Goal: Task Accomplishment & Management: Manage account settings

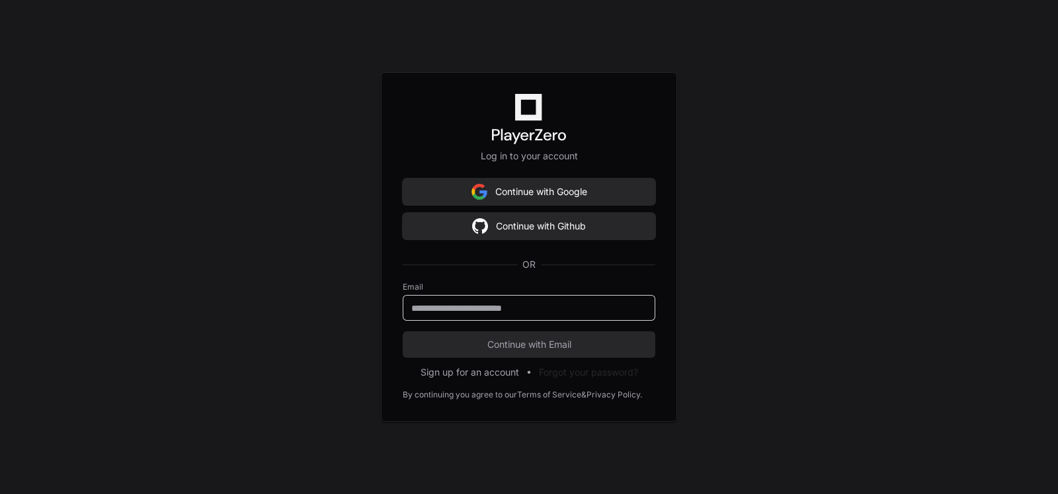
click at [508, 307] on input "email" at bounding box center [528, 308] width 235 height 13
type input "**********"
click at [530, 345] on span "Continue with Email" at bounding box center [529, 344] width 253 height 13
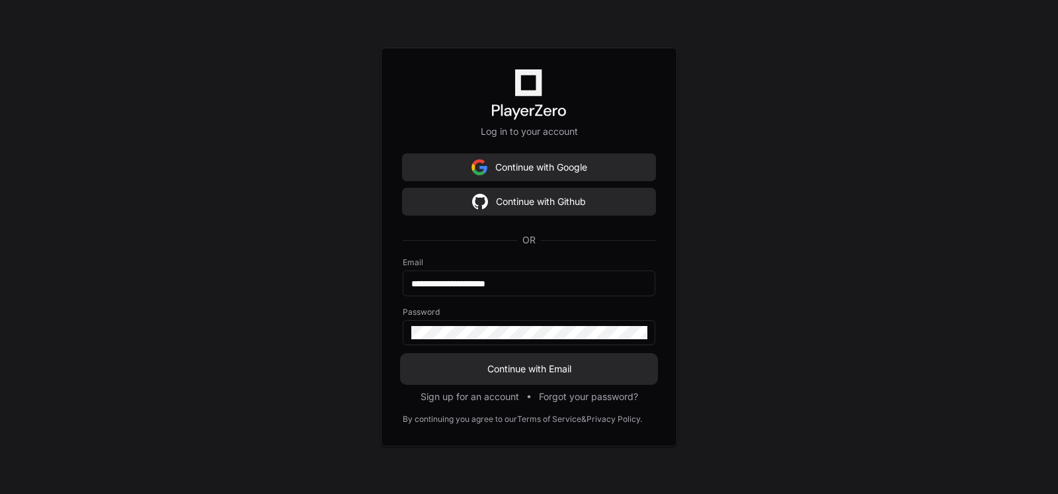
click at [550, 364] on span "Continue with Email" at bounding box center [529, 368] width 253 height 13
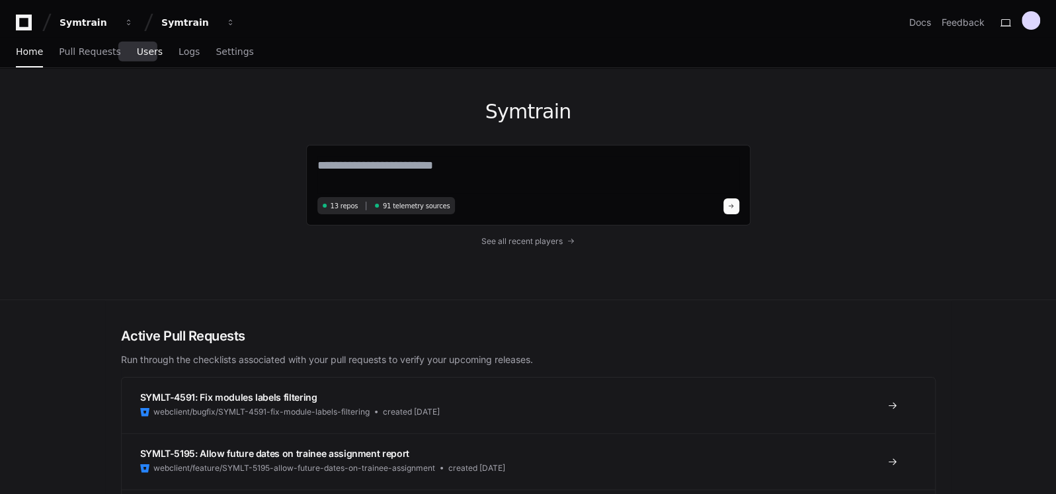
click at [138, 58] on link "Users" at bounding box center [150, 52] width 26 height 30
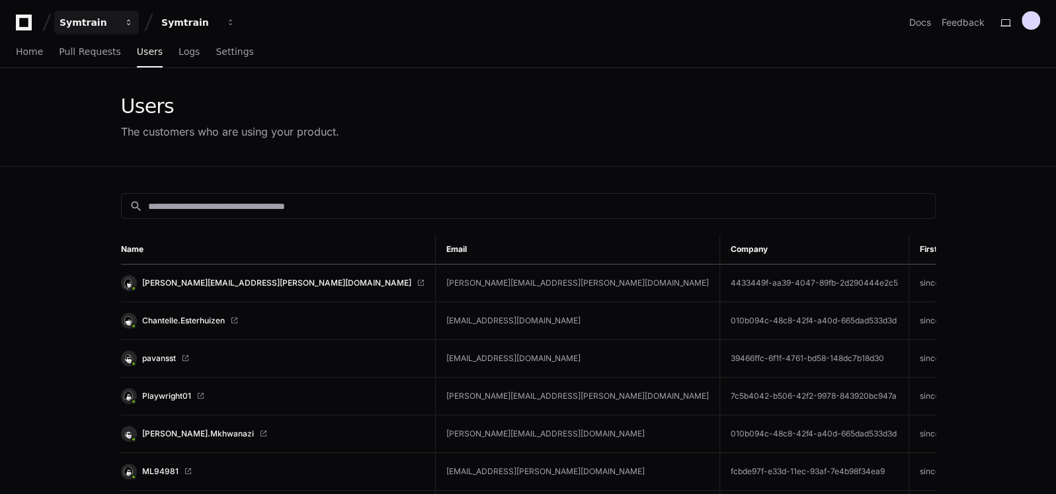
click at [129, 23] on span "button" at bounding box center [128, 22] width 9 height 9
click at [229, 28] on button "Symtrain" at bounding box center [198, 23] width 85 height 24
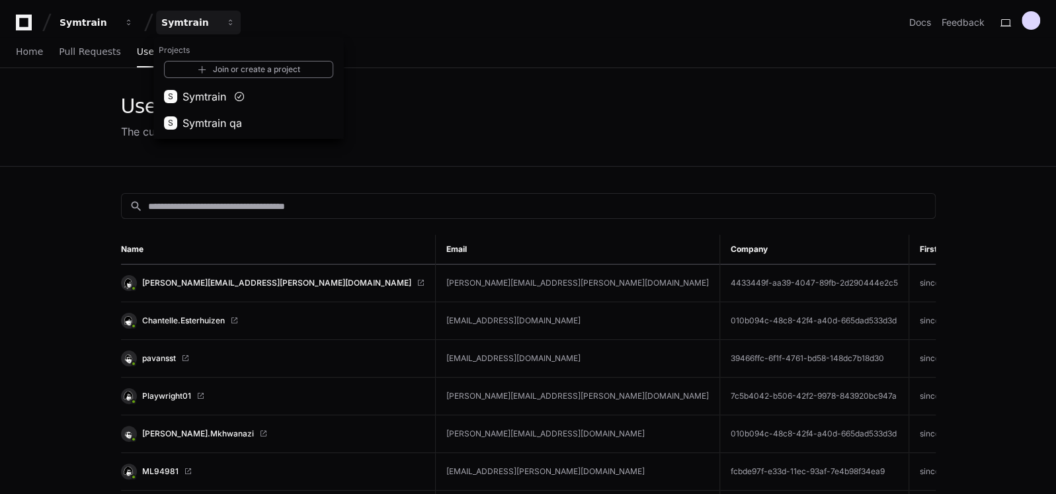
click at [493, 147] on div "Users The customers who are using your product." at bounding box center [528, 117] width 847 height 98
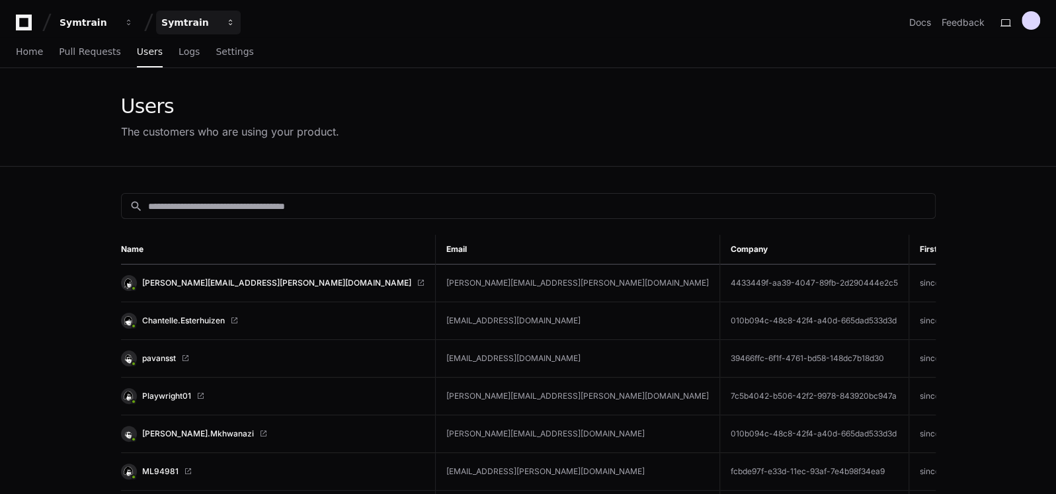
click at [202, 21] on div "Symtrain" at bounding box center [189, 22] width 57 height 13
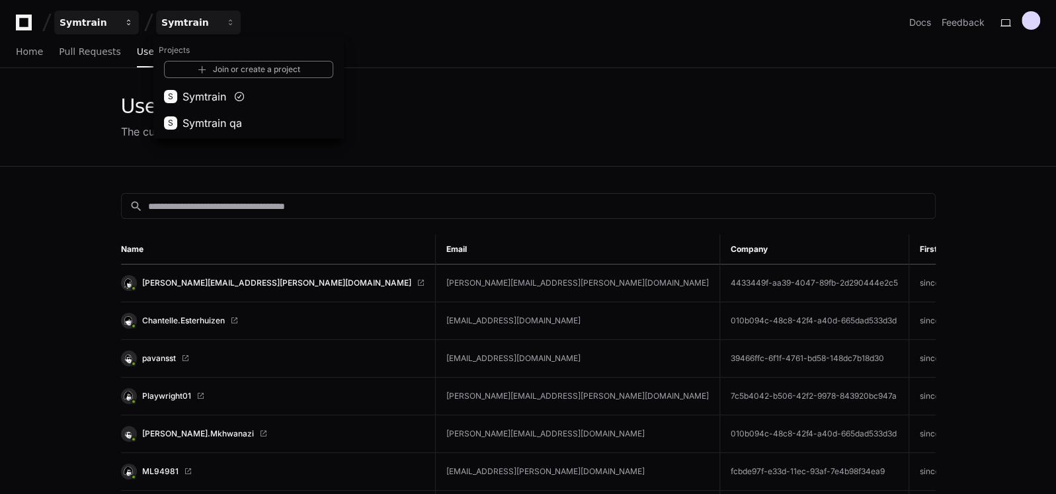
click at [112, 26] on div "Symtrain" at bounding box center [88, 22] width 57 height 13
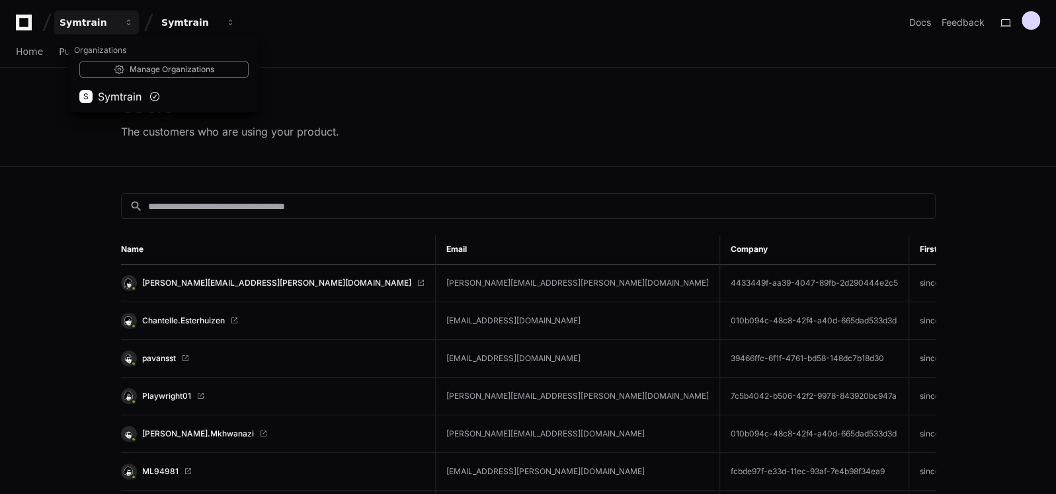
click at [336, 34] on div "Symtrain Organizations Manage Organizations S Symtrain Symtrain Docs Feedback" at bounding box center [528, 23] width 1025 height 24
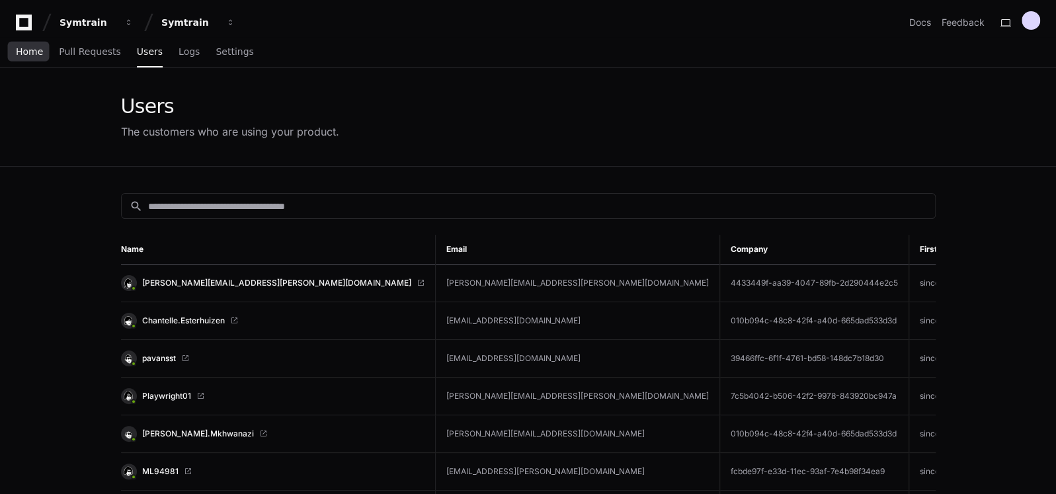
click at [21, 58] on link "Home" at bounding box center [29, 52] width 27 height 30
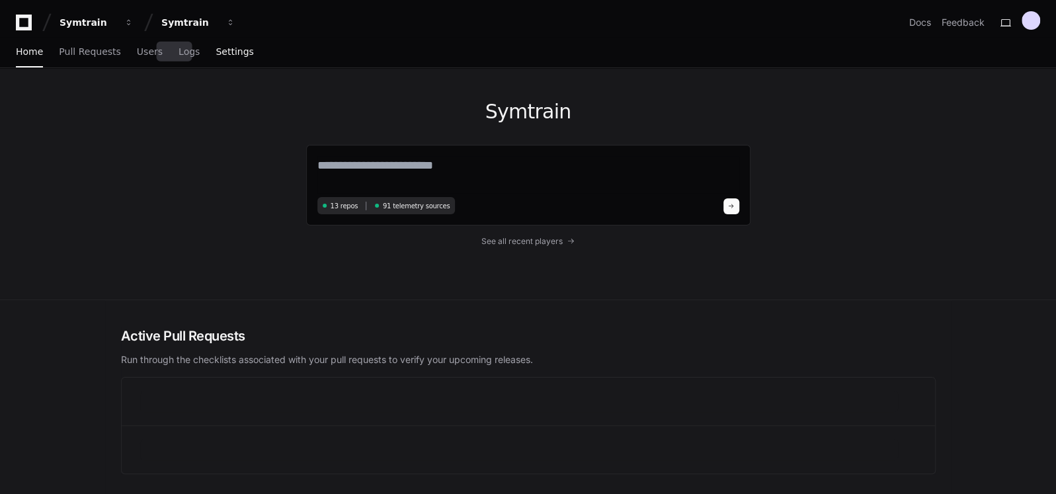
click at [217, 54] on span "Settings" at bounding box center [235, 52] width 38 height 8
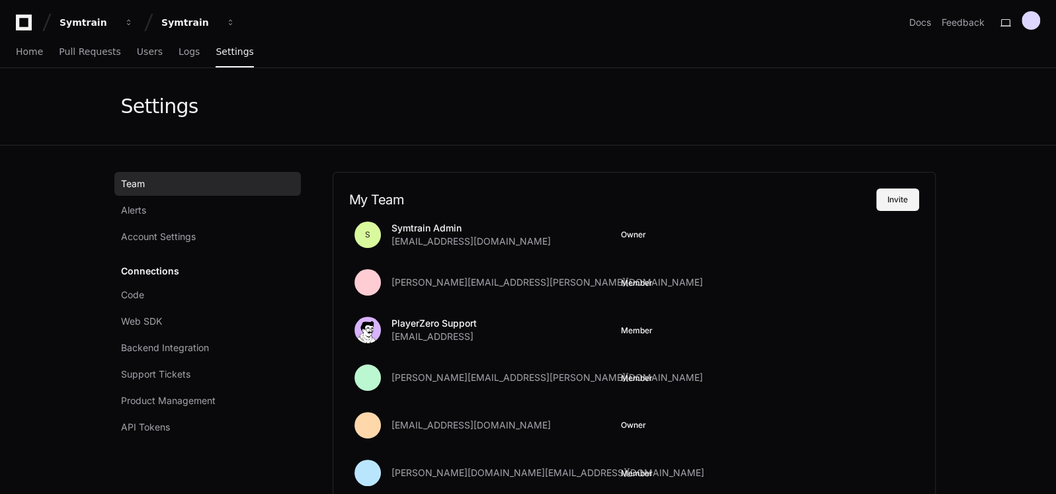
click at [902, 194] on button "Invite" at bounding box center [897, 200] width 43 height 22
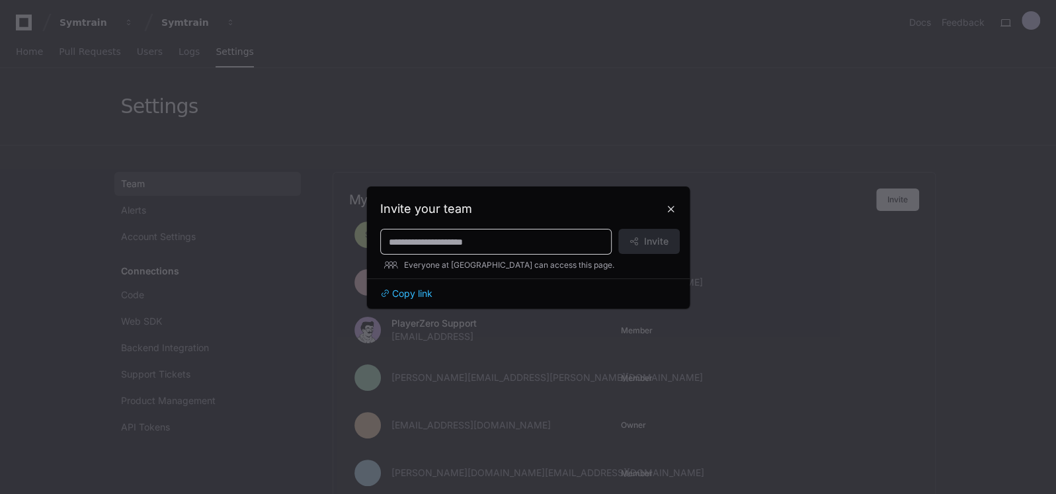
click at [452, 241] on input at bounding box center [496, 241] width 214 height 13
type input "**********"
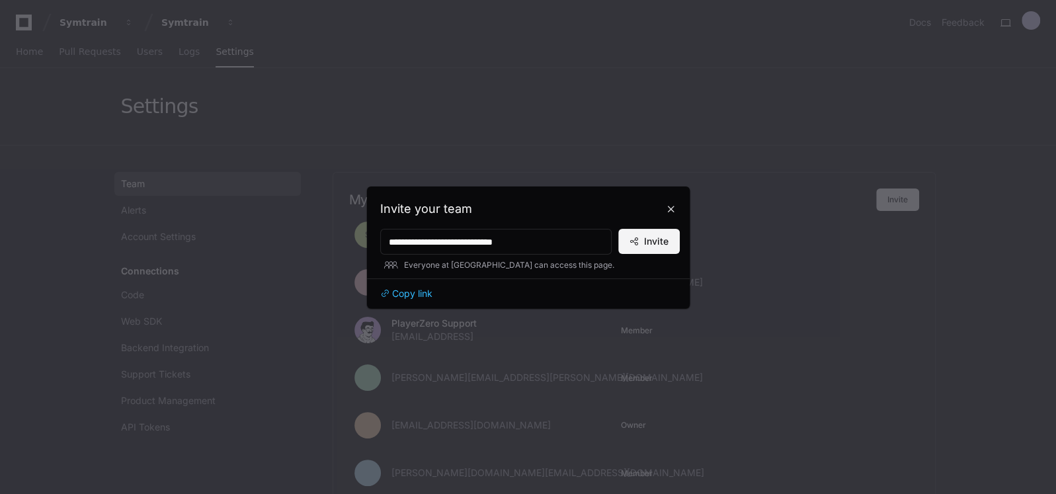
click at [657, 240] on span "Invite" at bounding box center [656, 241] width 24 height 13
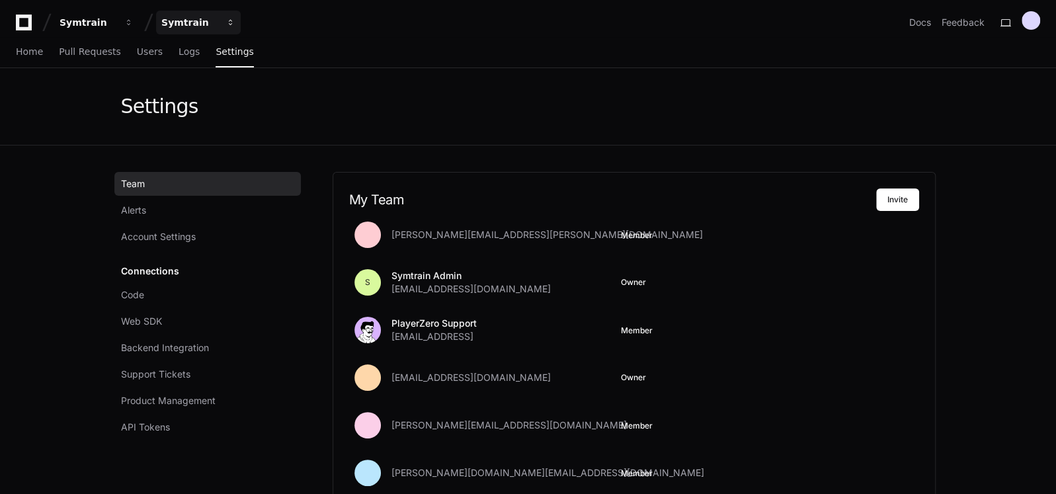
click at [226, 19] on span "button" at bounding box center [230, 22] width 9 height 9
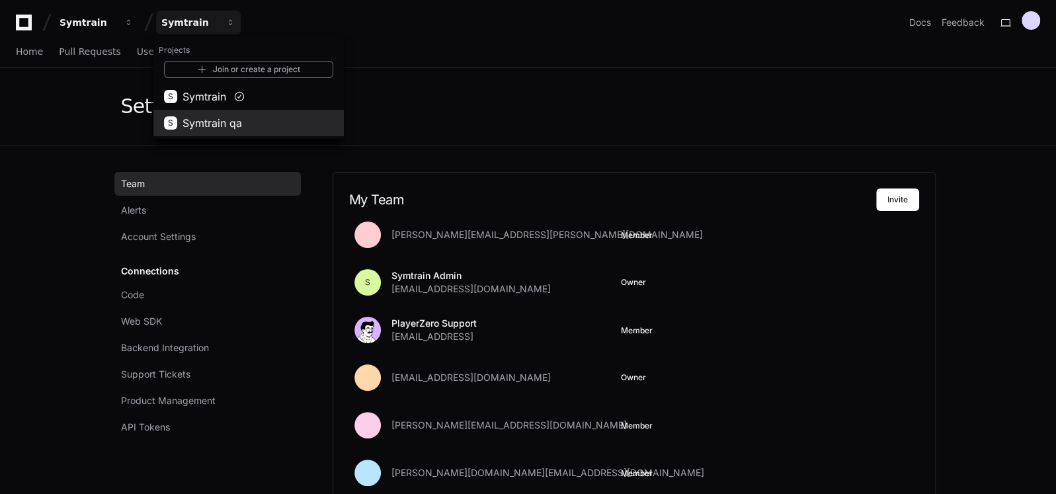
click at [215, 120] on span "Symtrain qa" at bounding box center [213, 123] width 60 height 16
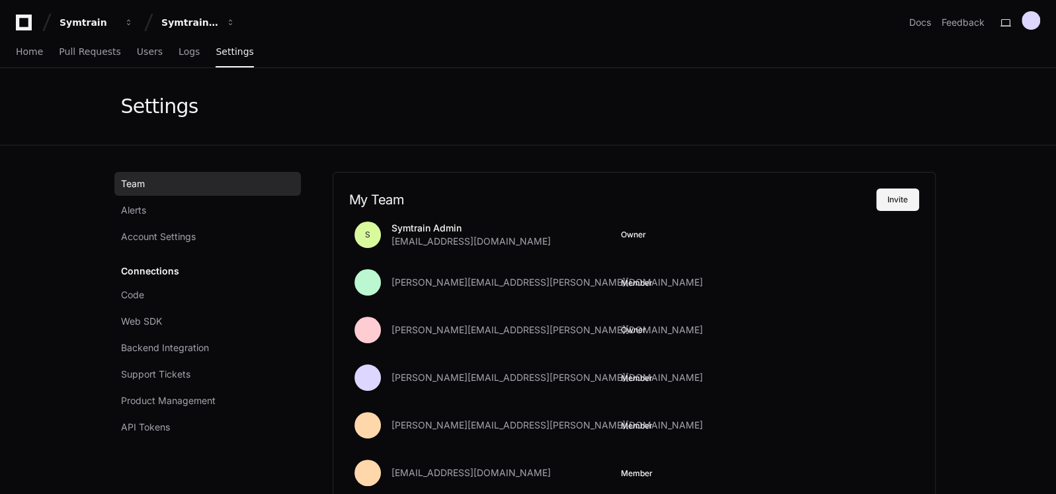
click at [893, 203] on button "Invite" at bounding box center [897, 200] width 43 height 22
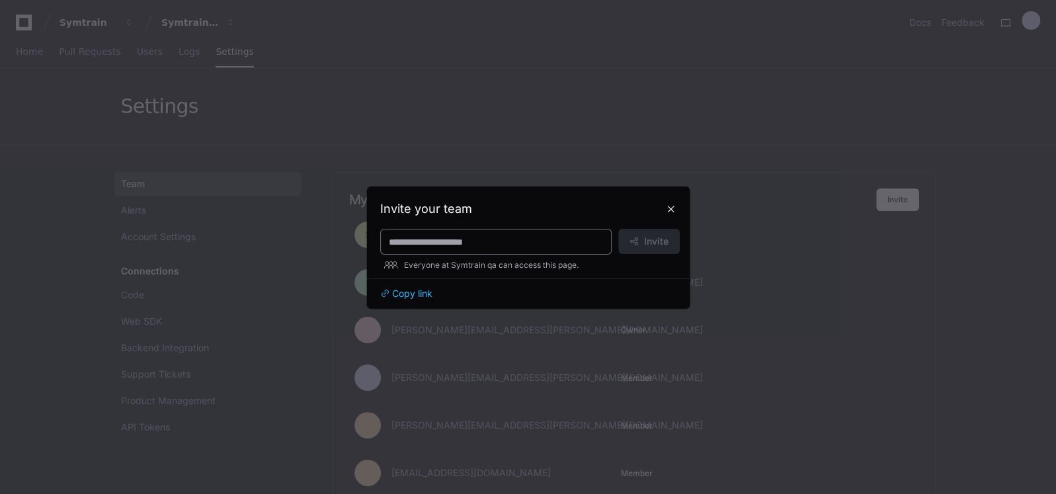
click at [470, 243] on input at bounding box center [496, 241] width 214 height 13
type input "**********"
click at [652, 239] on span "Invite" at bounding box center [656, 241] width 24 height 13
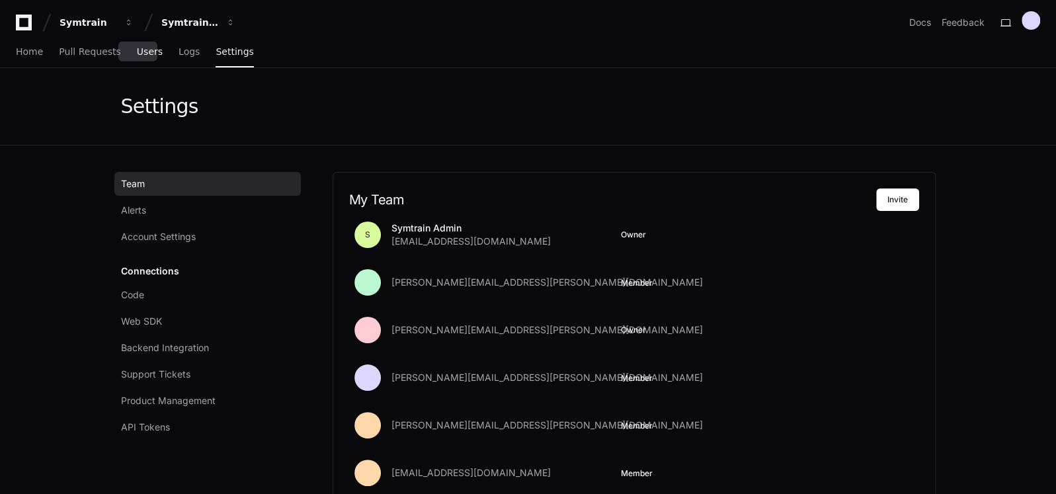
click at [137, 56] on span "Users" at bounding box center [150, 52] width 26 height 8
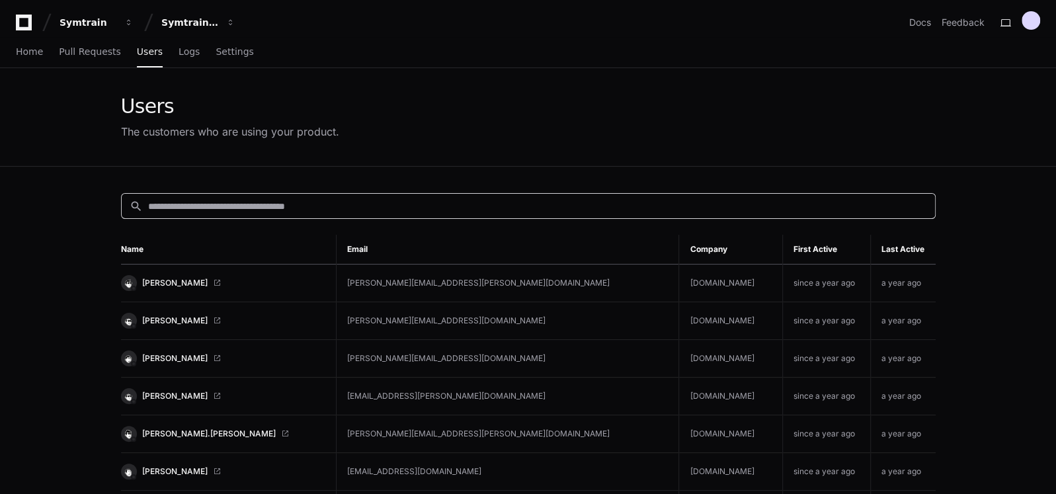
click at [204, 210] on input at bounding box center [537, 206] width 779 height 13
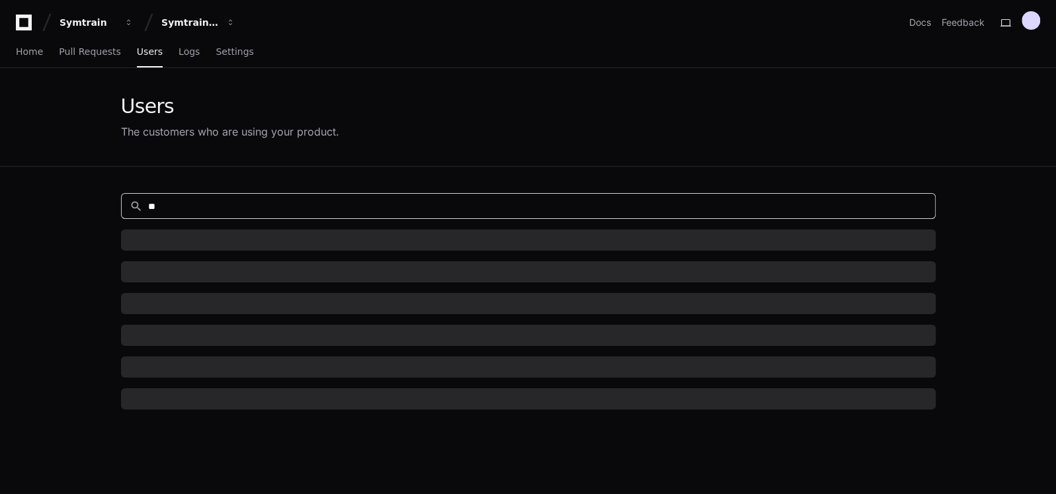
type input "*"
